Goal: Transaction & Acquisition: Book appointment/travel/reservation

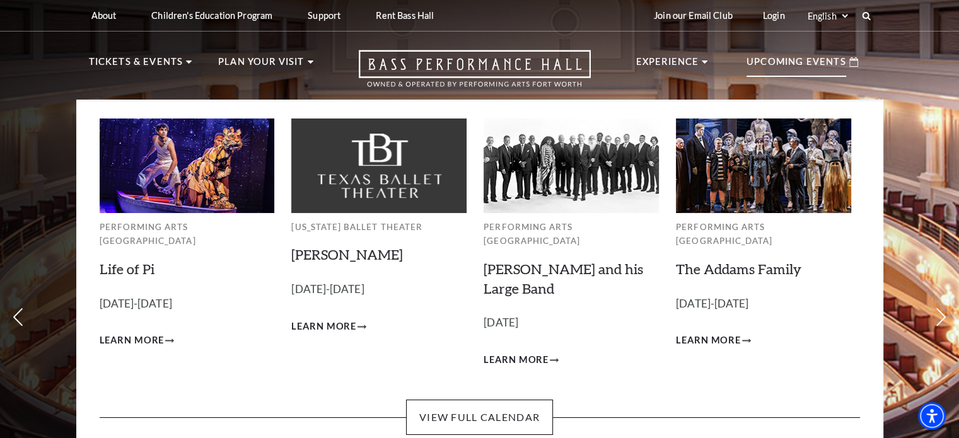
click at [776, 75] on p "Upcoming Events" at bounding box center [797, 65] width 100 height 23
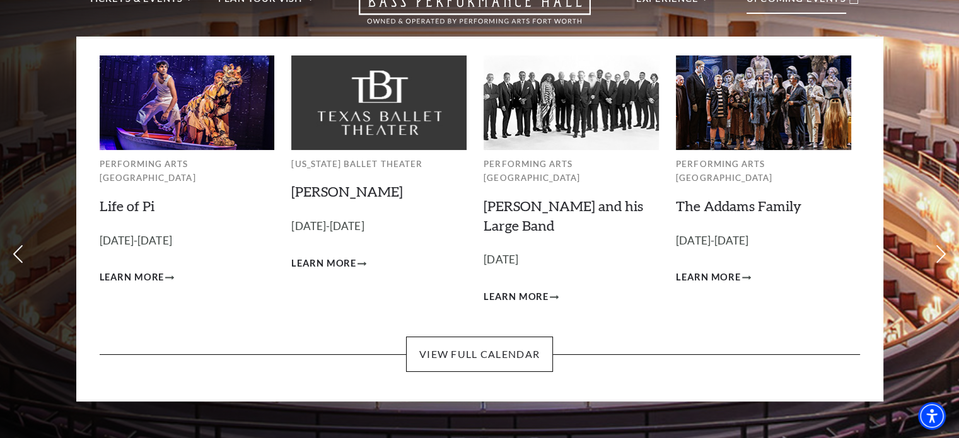
scroll to position [126, 0]
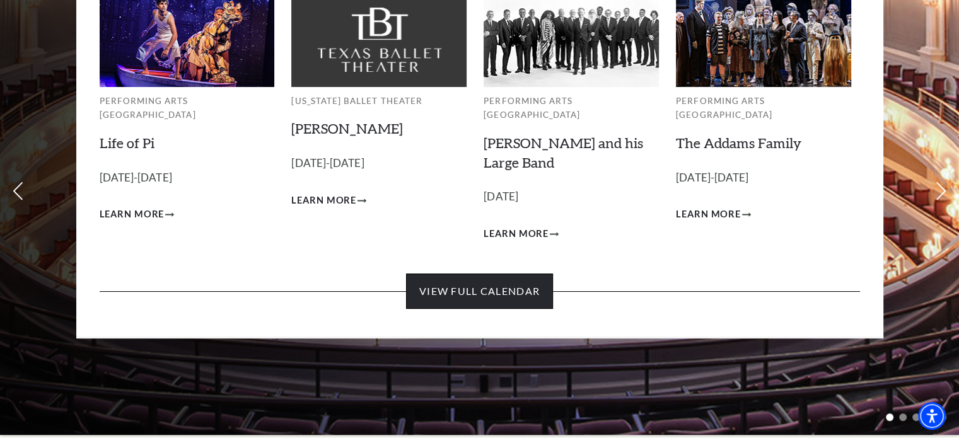
click at [484, 275] on link "View Full Calendar" at bounding box center [479, 291] width 147 height 35
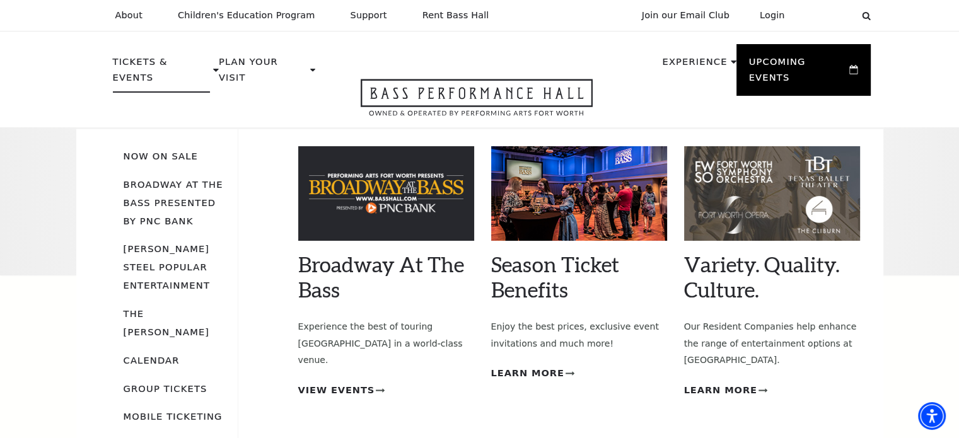
click at [172, 178] on li "Broadway At The Bass presented by PNC Bank" at bounding box center [175, 202] width 102 height 55
click at [360, 383] on span "View Events" at bounding box center [336, 391] width 77 height 16
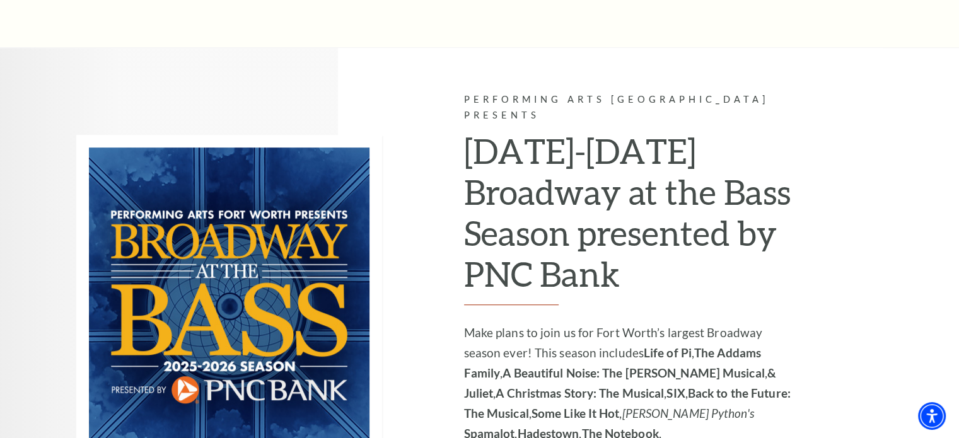
scroll to position [883, 0]
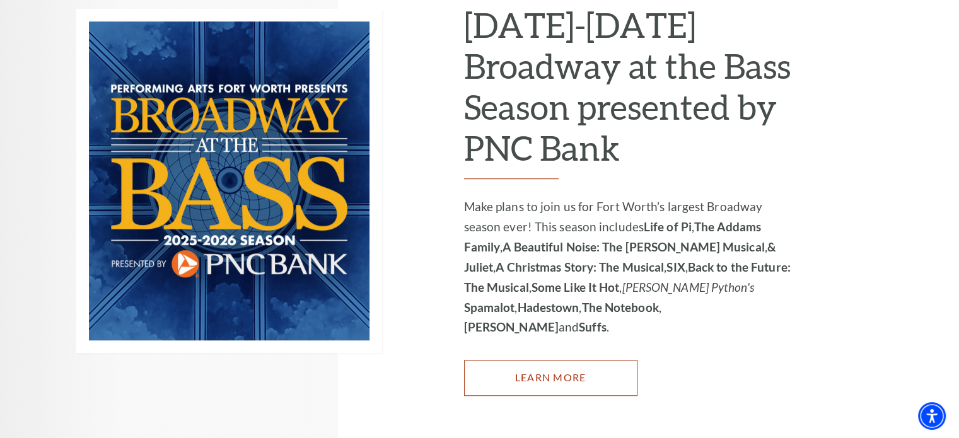
click at [580, 360] on link "Learn More" at bounding box center [550, 377] width 173 height 35
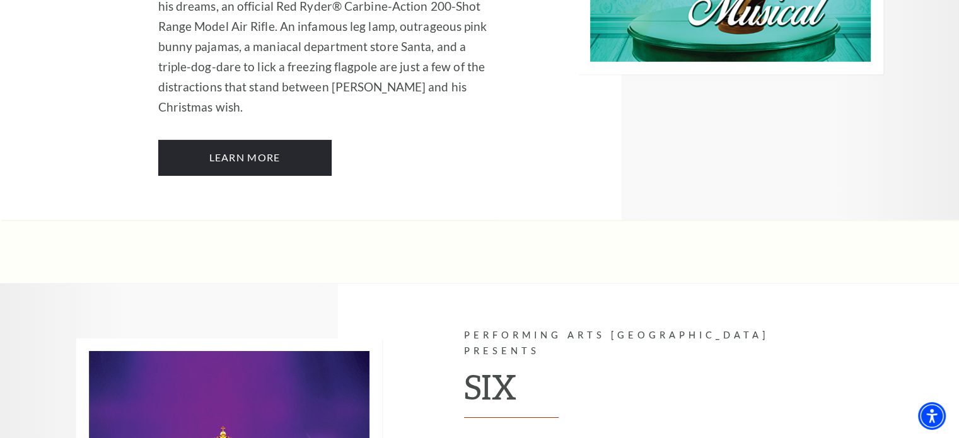
scroll to position [4478, 0]
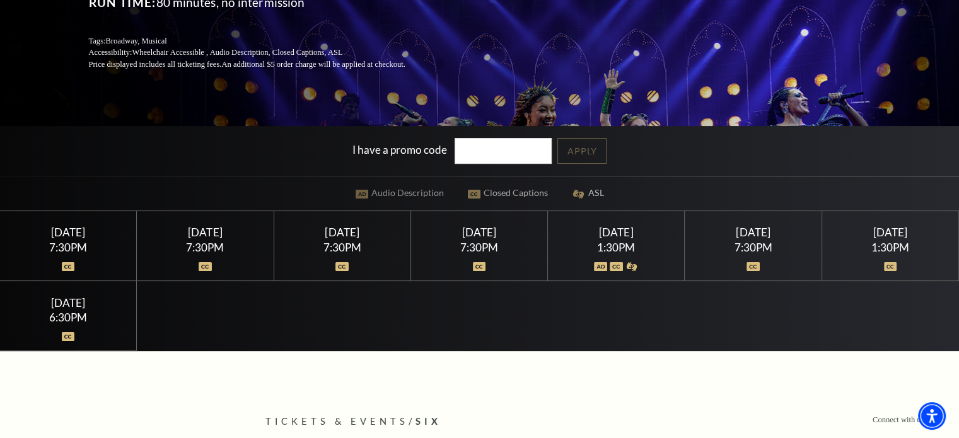
scroll to position [252, 0]
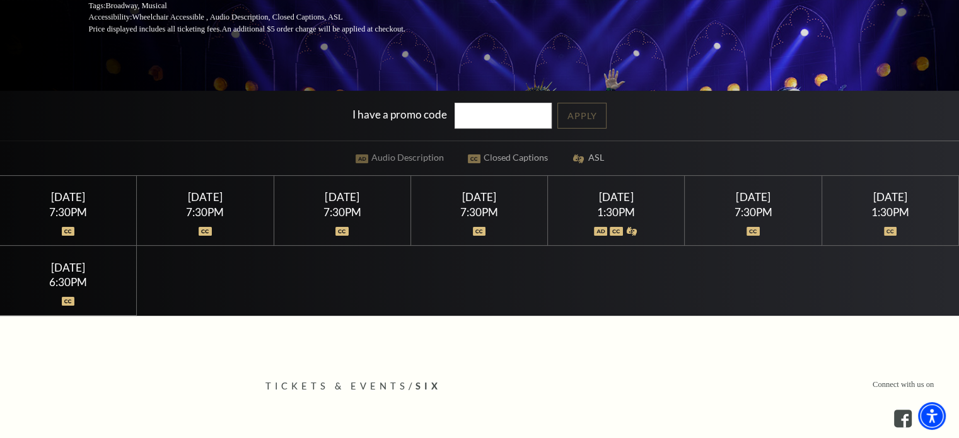
click at [754, 213] on div "7:30PM" at bounding box center [753, 212] width 107 height 11
